Goal: Task Accomplishment & Management: Manage account settings

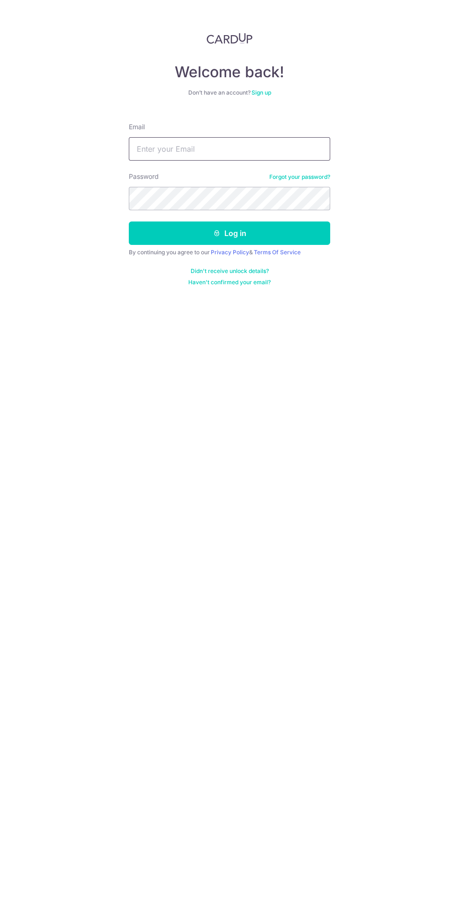
type input "[EMAIL_ADDRESS][DOMAIN_NAME]"
click at [129, 221] on button "Log in" at bounding box center [229, 232] width 201 height 23
click at [300, 235] on button "Log in" at bounding box center [229, 232] width 201 height 23
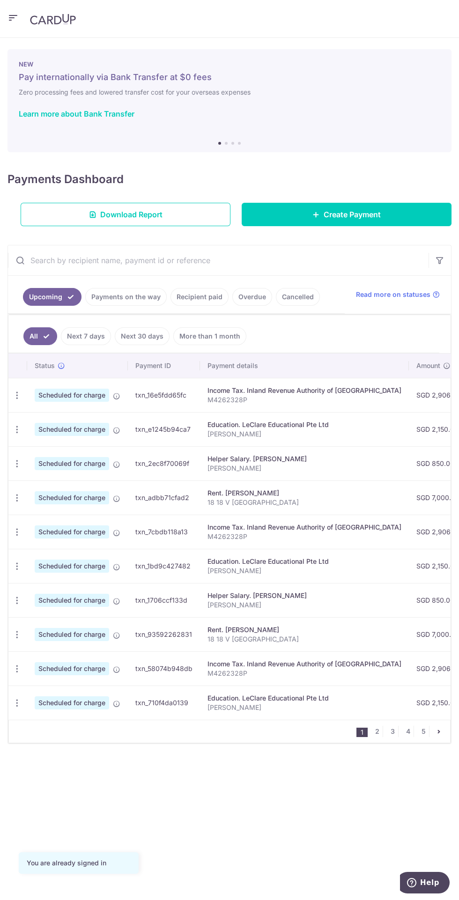
click at [138, 295] on link "Payments on the way" at bounding box center [125, 297] width 81 height 18
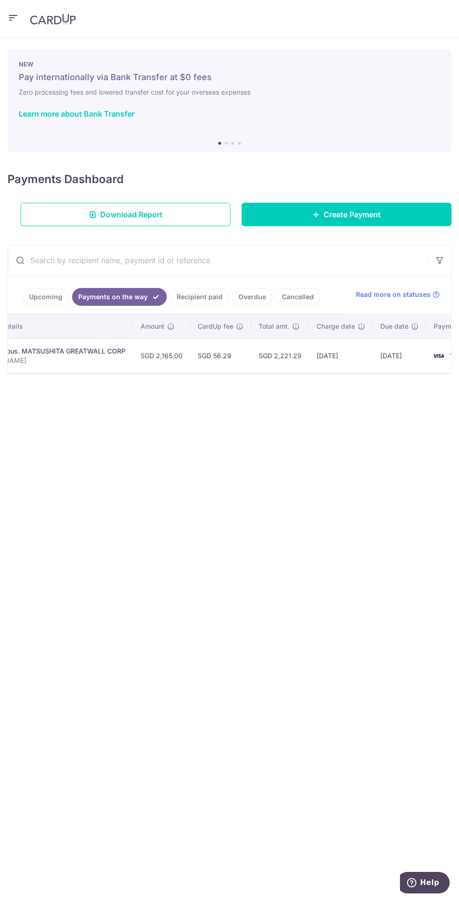
scroll to position [0, 261]
